Goal: Task Accomplishment & Management: Manage account settings

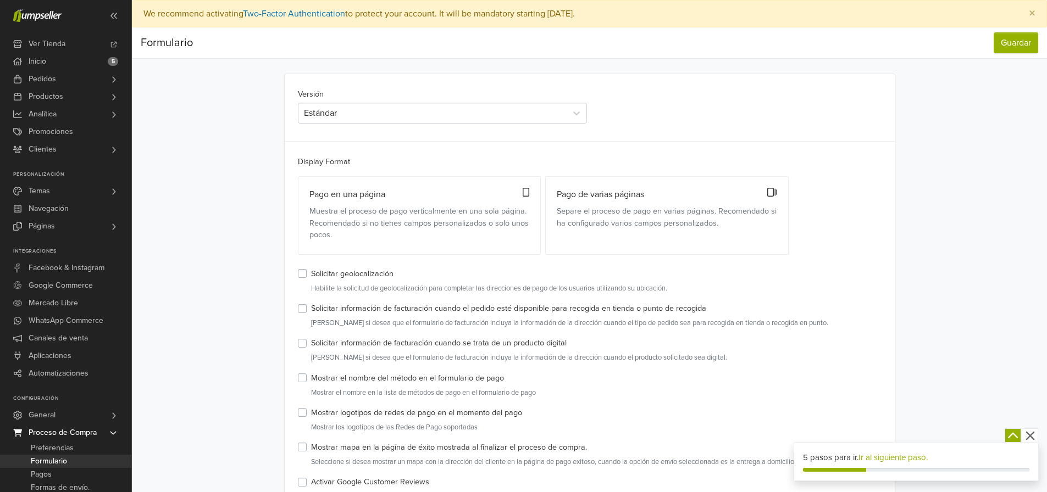
scroll to position [110, 0]
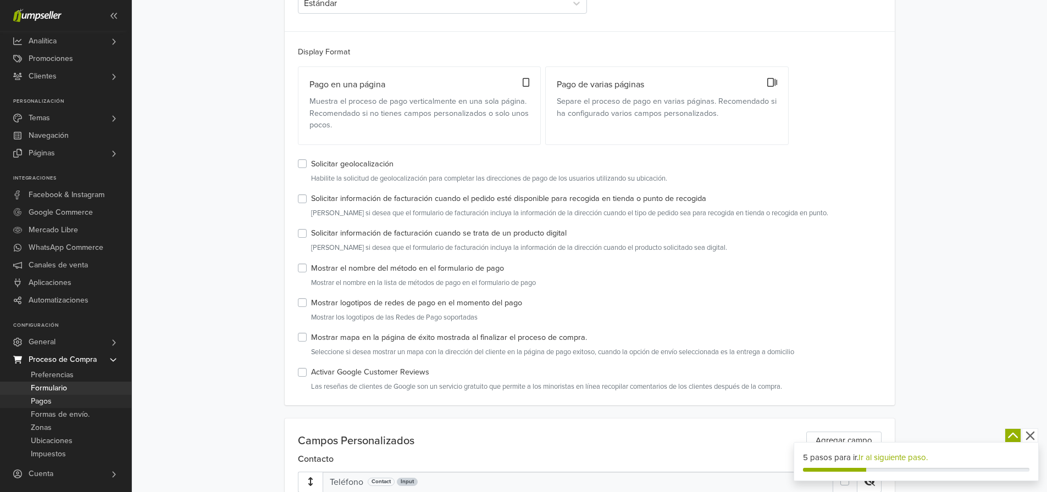
click at [45, 399] on span "Pagos" at bounding box center [41, 401] width 21 height 13
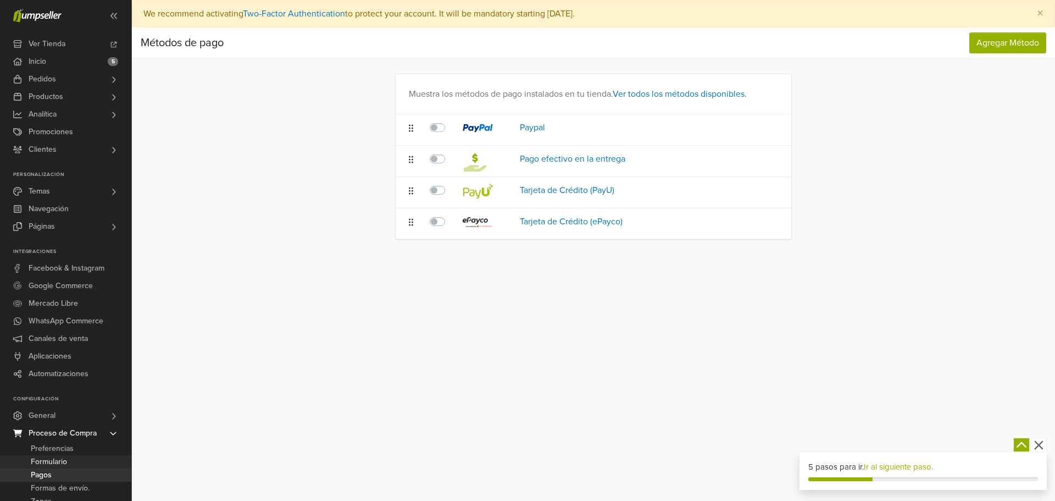
click at [58, 464] on span "Formulario" at bounding box center [49, 461] width 36 height 13
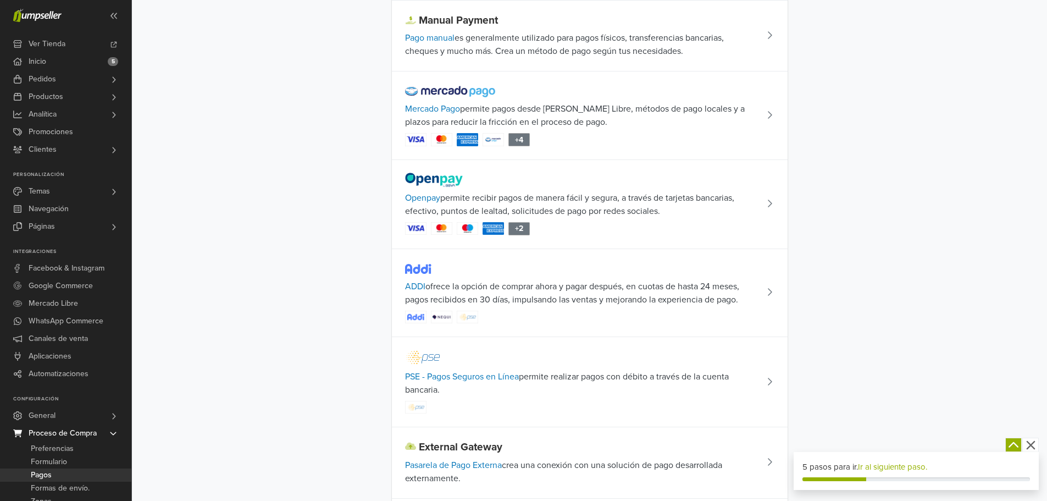
scroll to position [275, 0]
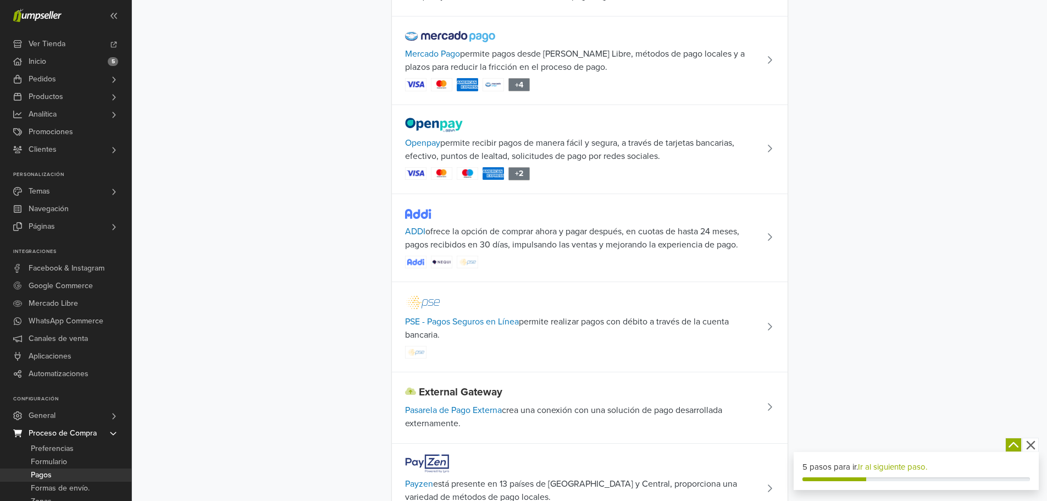
click at [767, 325] on icon at bounding box center [769, 326] width 5 height 9
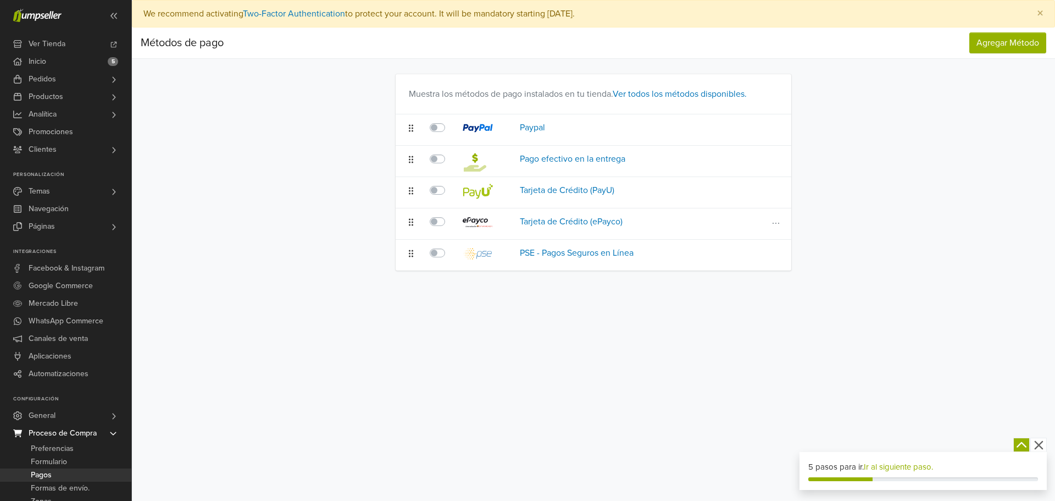
click at [450, 215] on label at bounding box center [450, 215] width 0 height 0
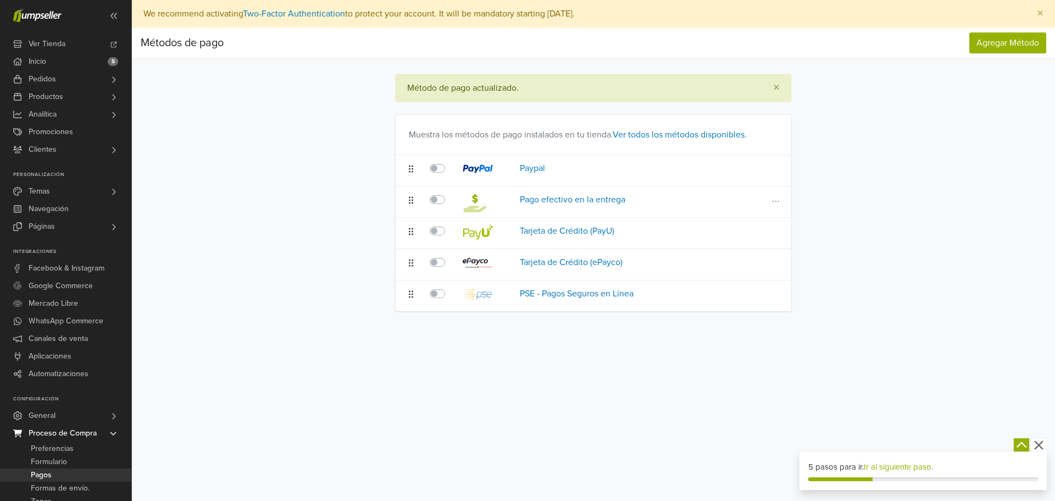
click at [450, 193] on label at bounding box center [450, 193] width 0 height 0
click at [450, 224] on label at bounding box center [450, 224] width 0 height 0
click at [450, 162] on label at bounding box center [450, 162] width 0 height 0
click at [999, 44] on span "Agregar Método" at bounding box center [1008, 42] width 63 height 11
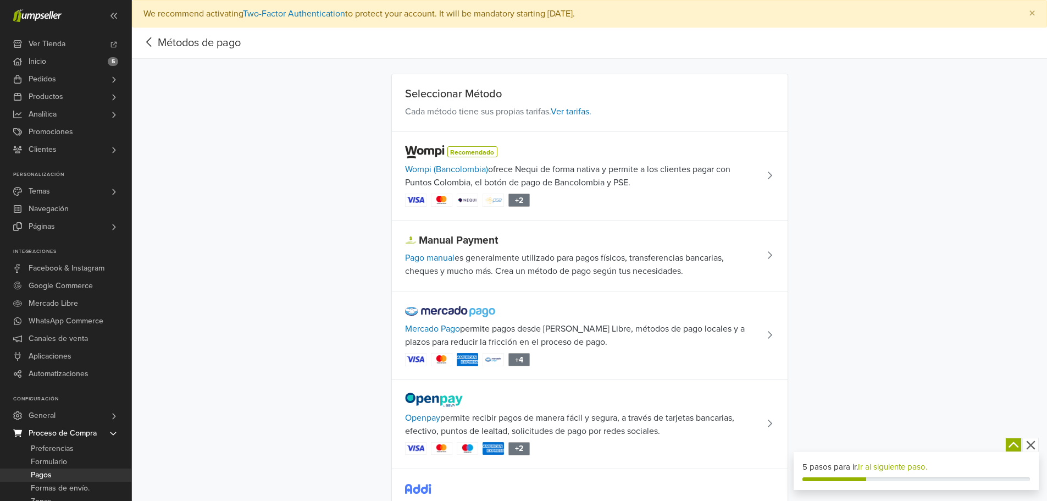
click at [769, 172] on icon at bounding box center [769, 175] width 5 height 9
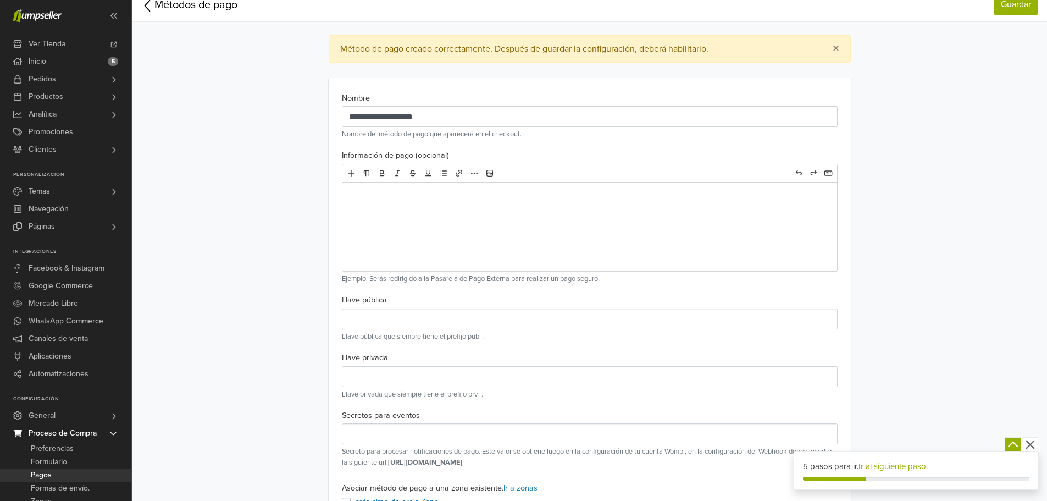
scroll to position [55, 0]
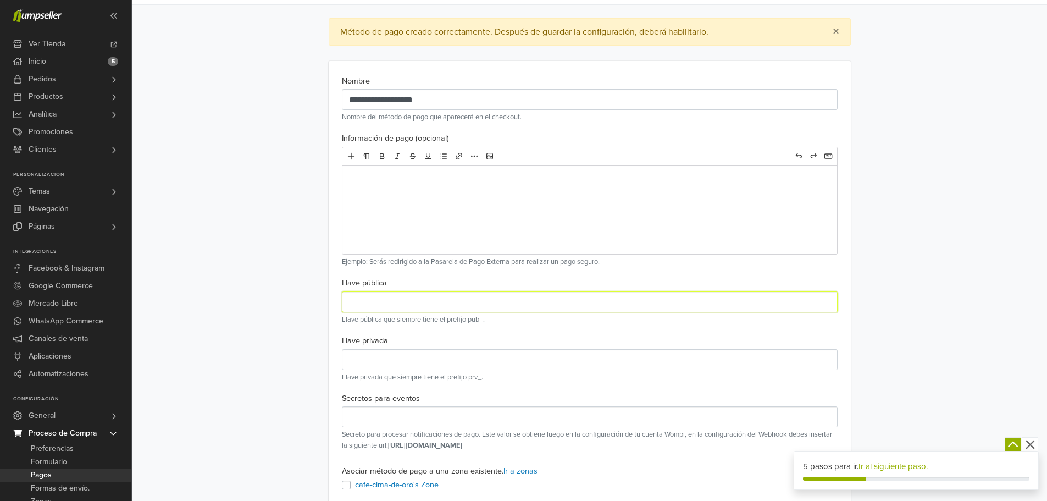
click at [422, 305] on input "text" at bounding box center [590, 301] width 496 height 21
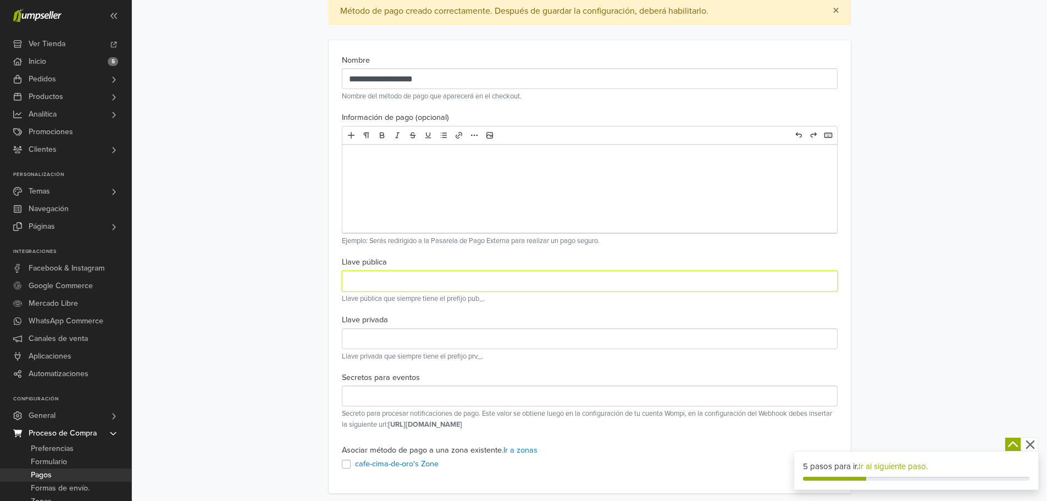
scroll to position [86, 0]
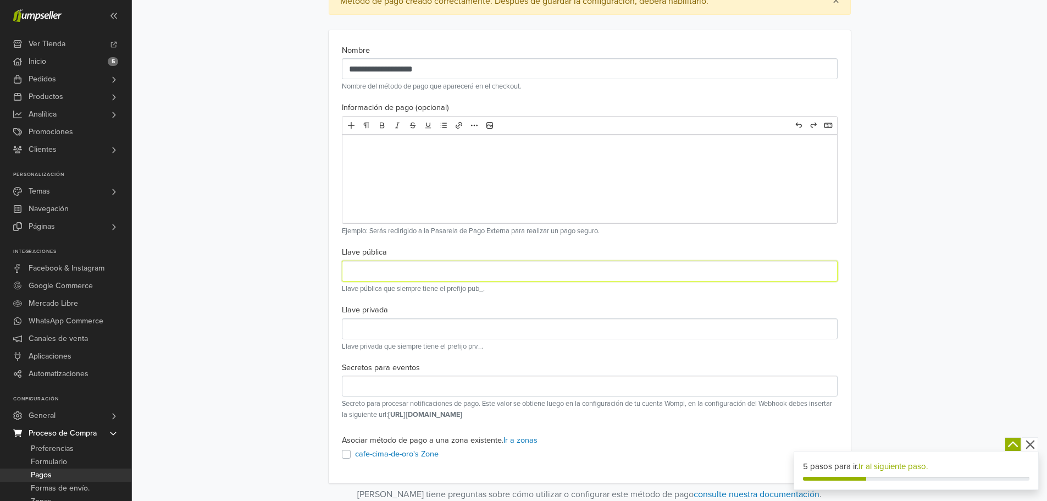
click at [490, 272] on input "text" at bounding box center [590, 270] width 496 height 21
click at [471, 268] on input "text" at bounding box center [590, 270] width 496 height 21
type input "**********"
click at [524, 285] on p "Llave pública que siempre tiene el prefijo pub_." at bounding box center [590, 289] width 496 height 10
click at [1029, 445] on icon "button" at bounding box center [1029, 444] width 9 height 9
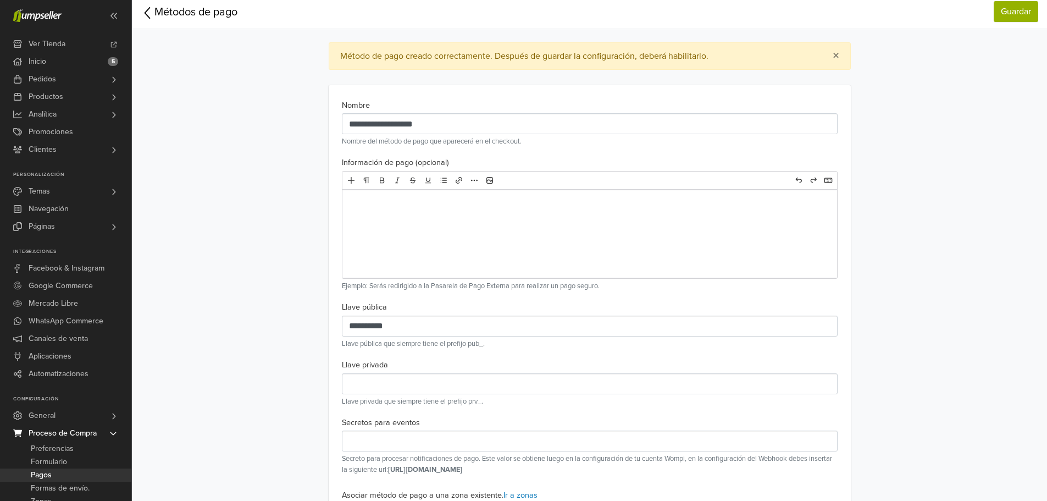
scroll to position [0, 0]
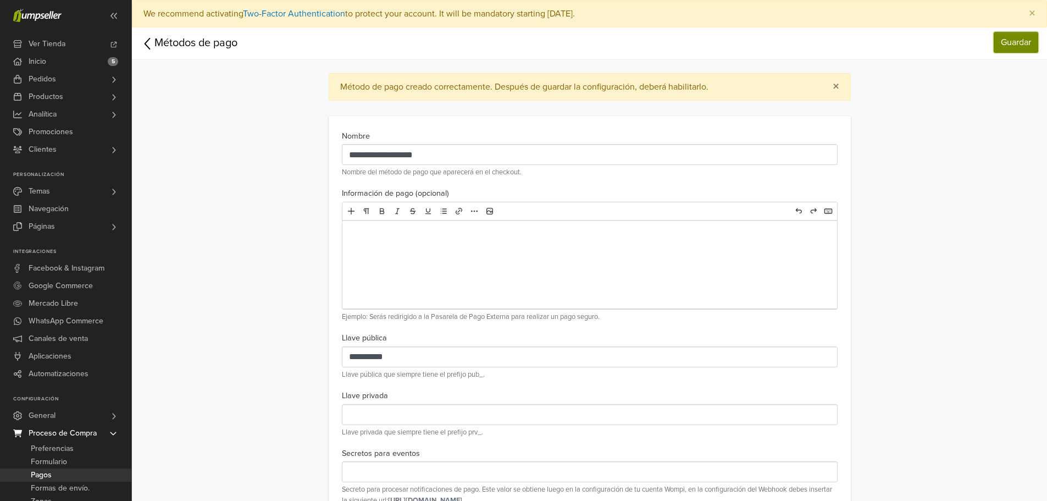
click at [1011, 42] on link "Guardar" at bounding box center [1016, 42] width 45 height 21
click at [1013, 37] on link "Guardar" at bounding box center [1016, 42] width 45 height 21
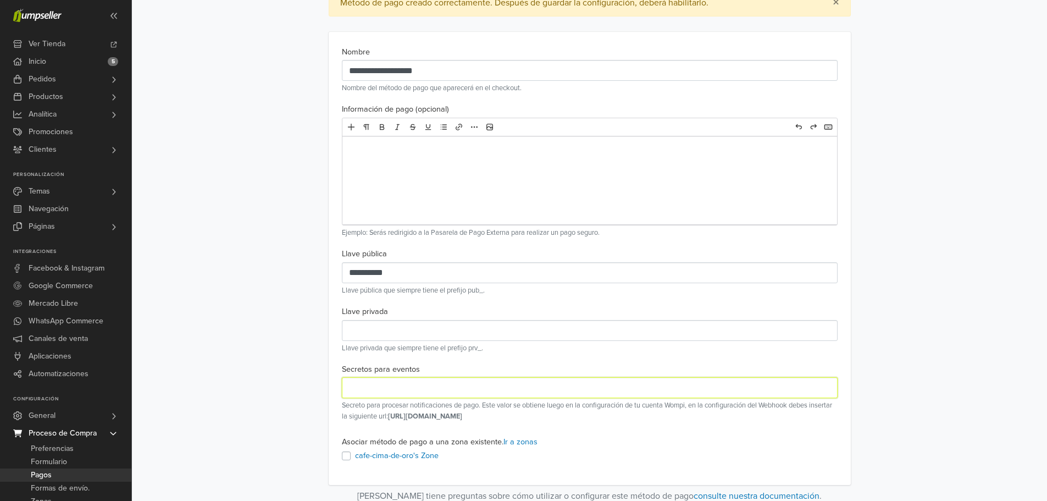
scroll to position [86, 0]
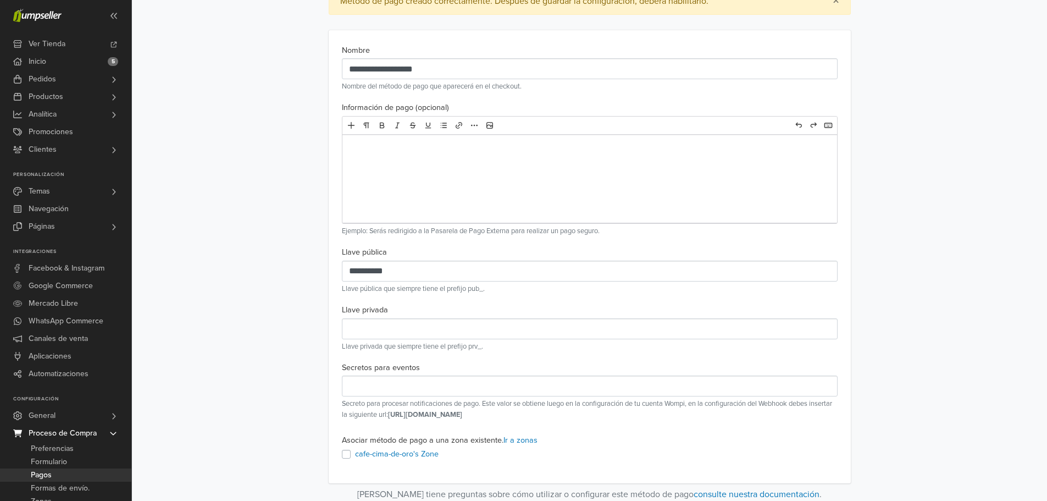
click at [618, 462] on div "**********" at bounding box center [590, 256] width 522 height 453
drag, startPoint x: 427, startPoint y: 260, endPoint x: 308, endPoint y: 271, distance: 119.2
click at [308, 271] on main "**********" at bounding box center [589, 264] width 626 height 473
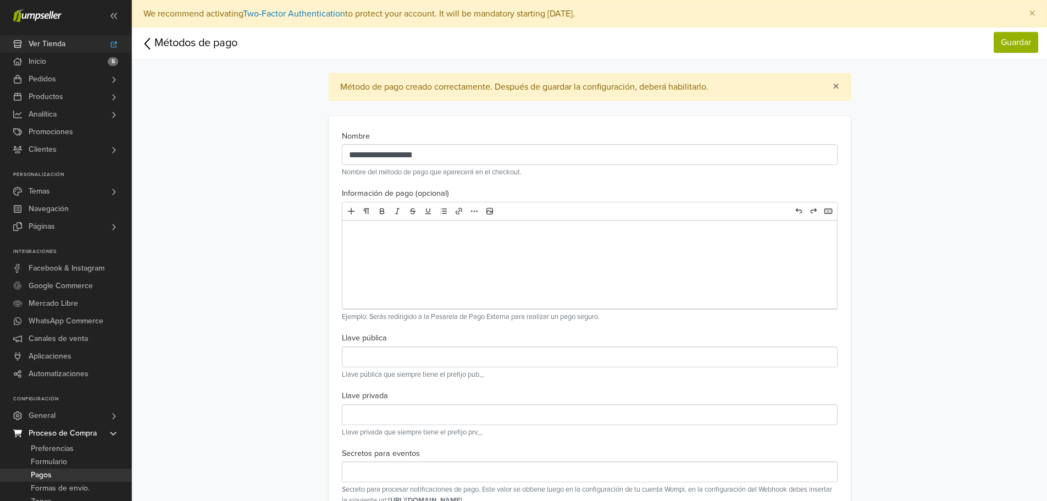
click at [46, 43] on span "Ver Tienda" at bounding box center [47, 44] width 37 height 18
